Goal: Information Seeking & Learning: Learn about a topic

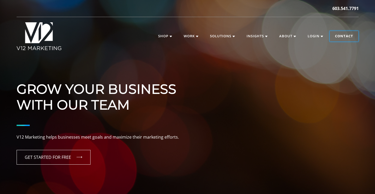
click at [348, 37] on link "Contact" at bounding box center [344, 36] width 29 height 11
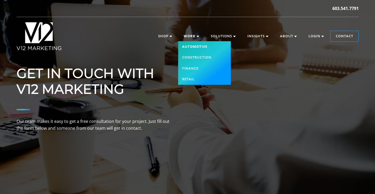
click at [193, 44] on link "Automotive" at bounding box center [204, 46] width 53 height 11
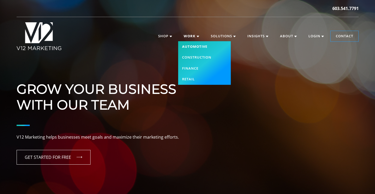
click at [192, 47] on link "Automotive" at bounding box center [204, 46] width 53 height 11
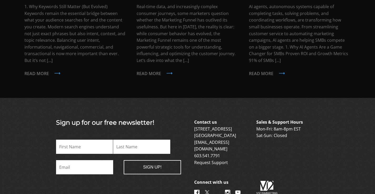
scroll to position [1244, 0]
